Goal: Find specific page/section: Find specific page/section

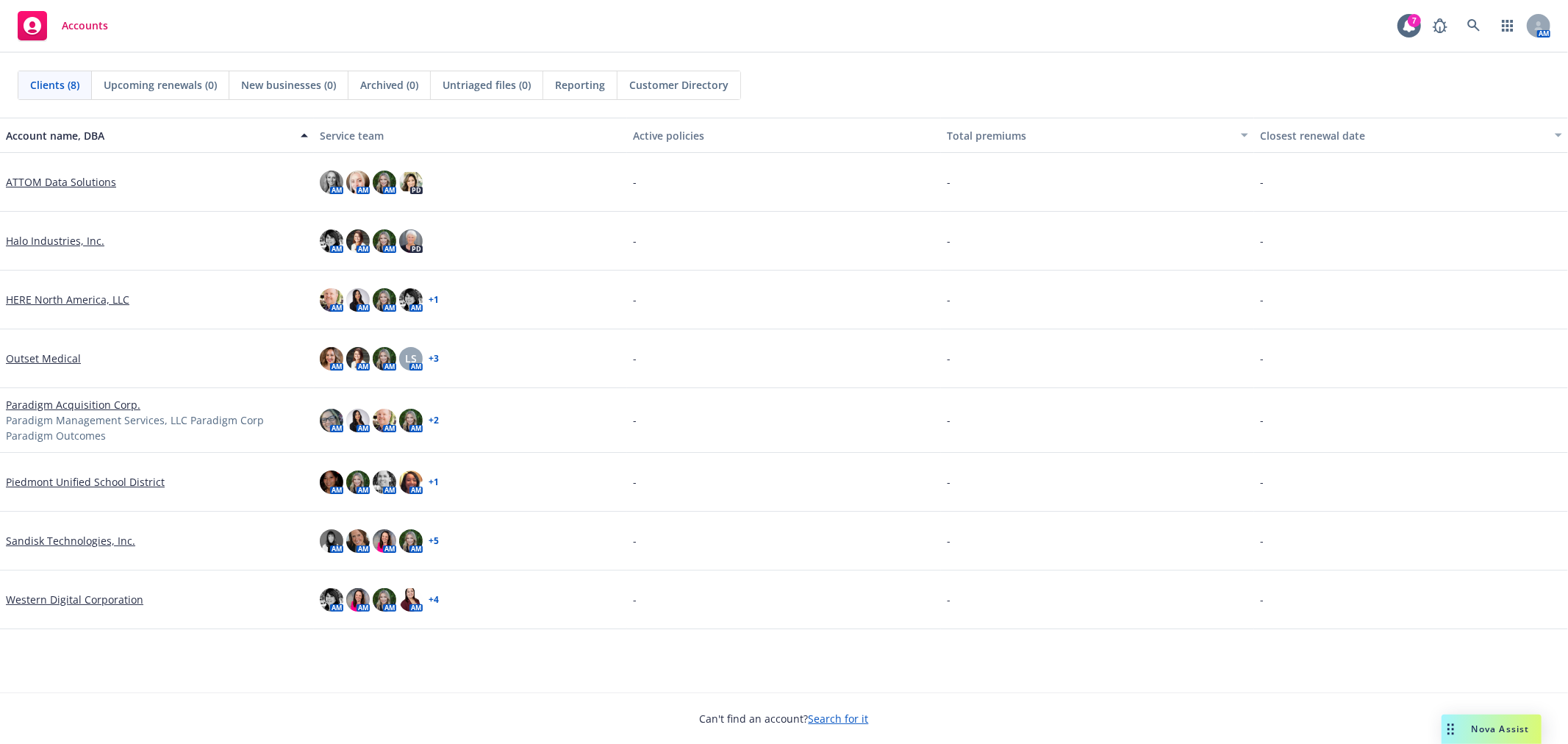
click at [775, 34] on div "Accounts 7 AM" at bounding box center [784, 27] width 1568 height 53
